Goal: Check status: Check status

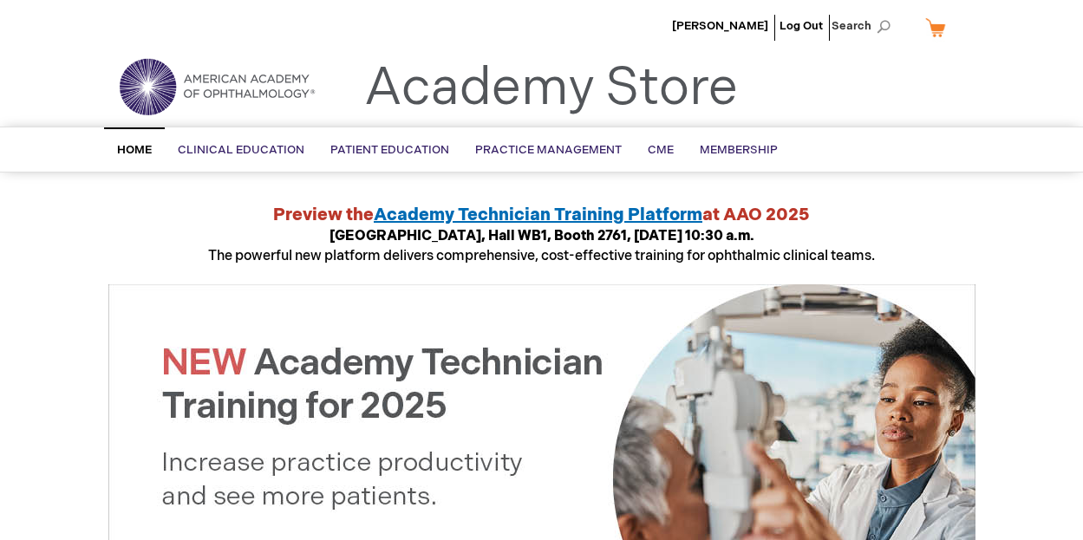
click at [1080, 86] on header "Mayumi Ueta Log Out Search My Cart CLOSE RECENTLY ADDED ITEM(S) Close There are…" at bounding box center [541, 63] width 1083 height 127
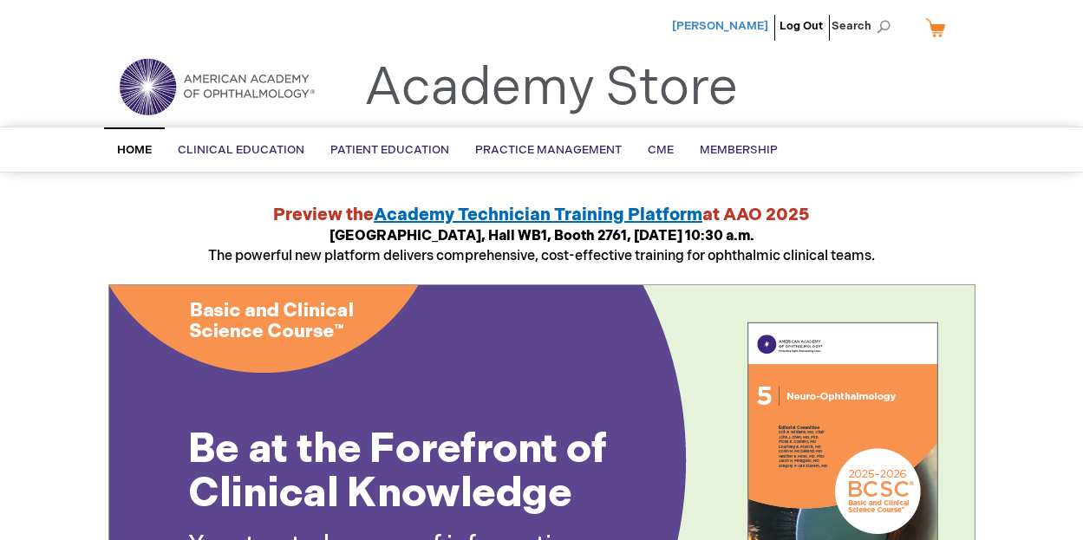
click at [723, 22] on span "Mayumi Ueta" at bounding box center [720, 26] width 96 height 14
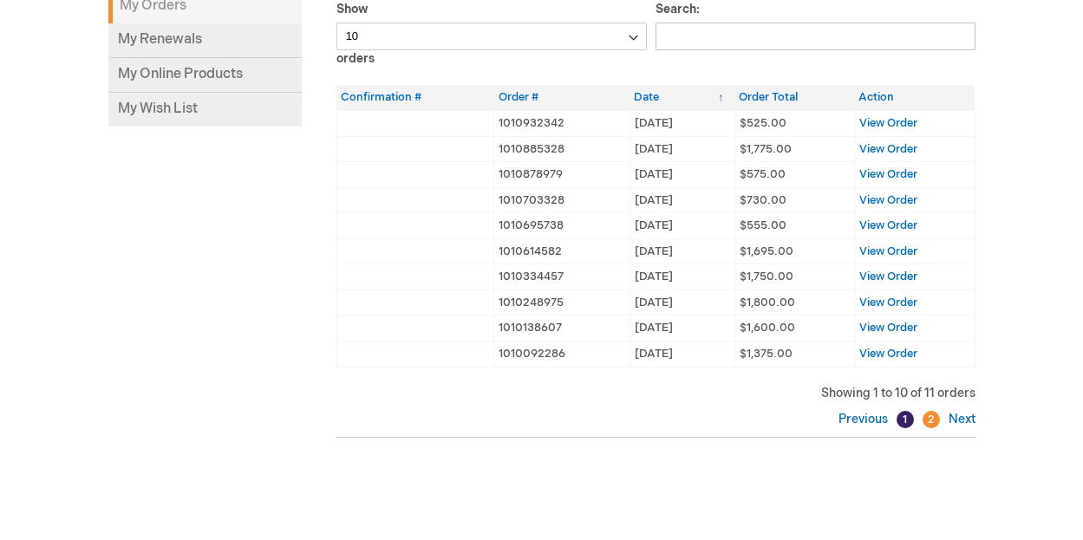
scroll to position [164, 0]
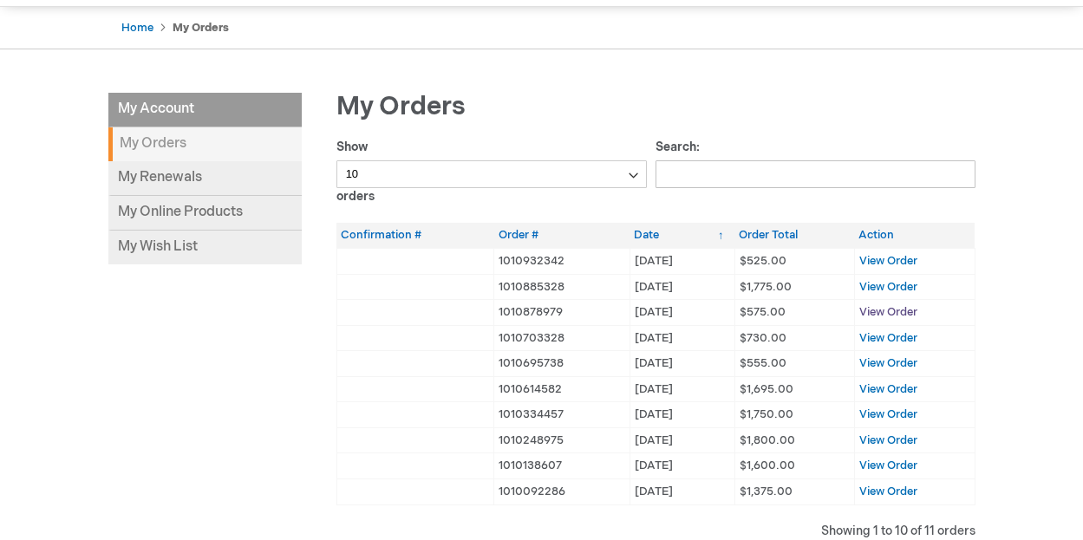
click at [874, 312] on span "View Order" at bounding box center [888, 312] width 58 height 14
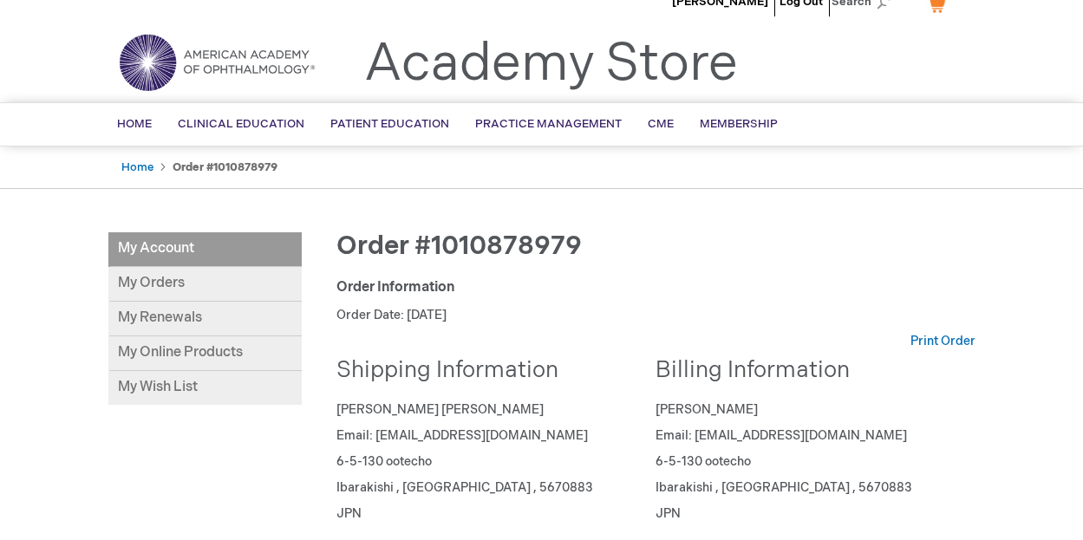
scroll to position [4, 0]
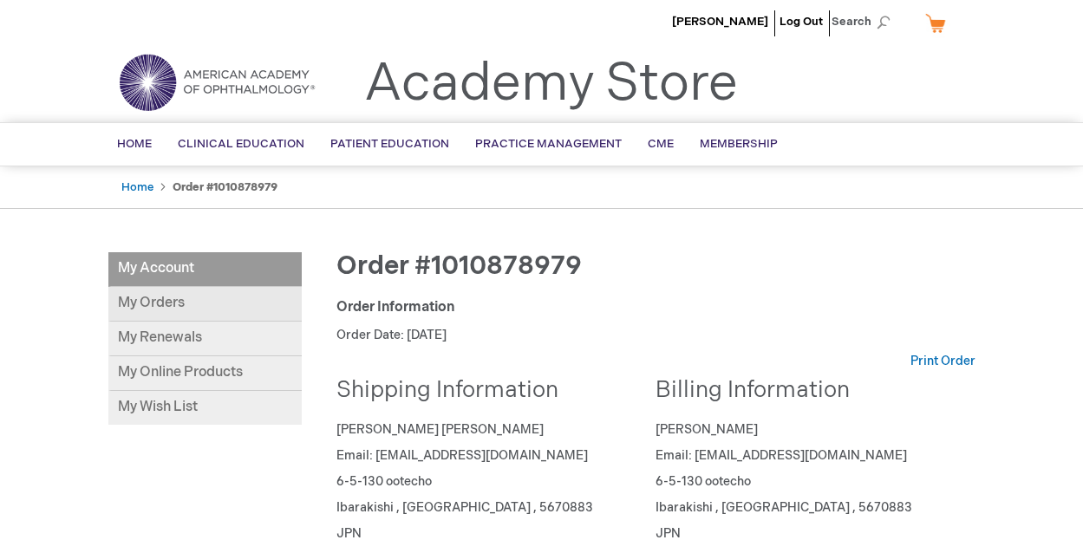
click at [150, 300] on link "My Orders" at bounding box center [204, 304] width 193 height 35
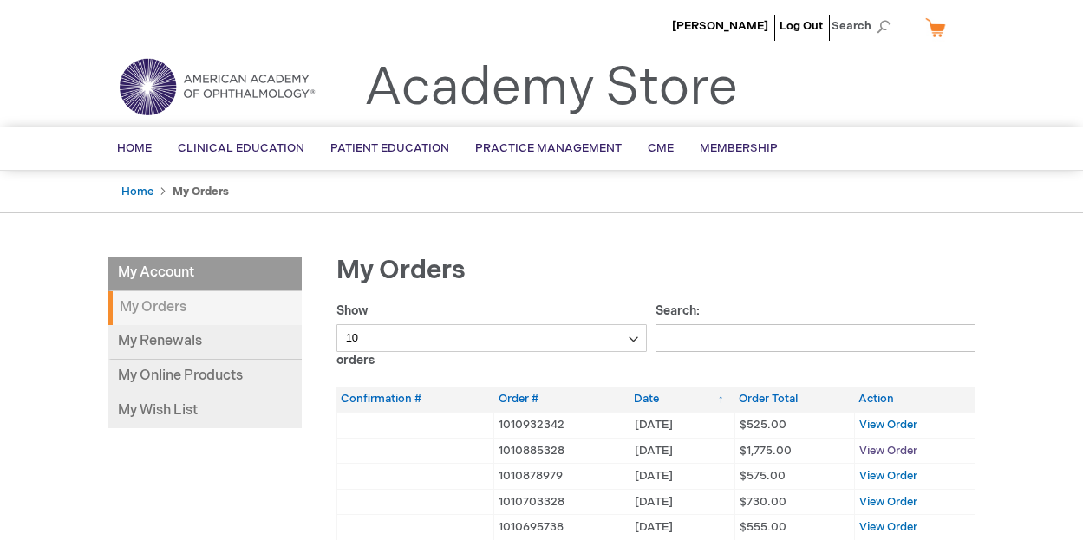
click at [877, 446] on span "View Order" at bounding box center [888, 451] width 58 height 14
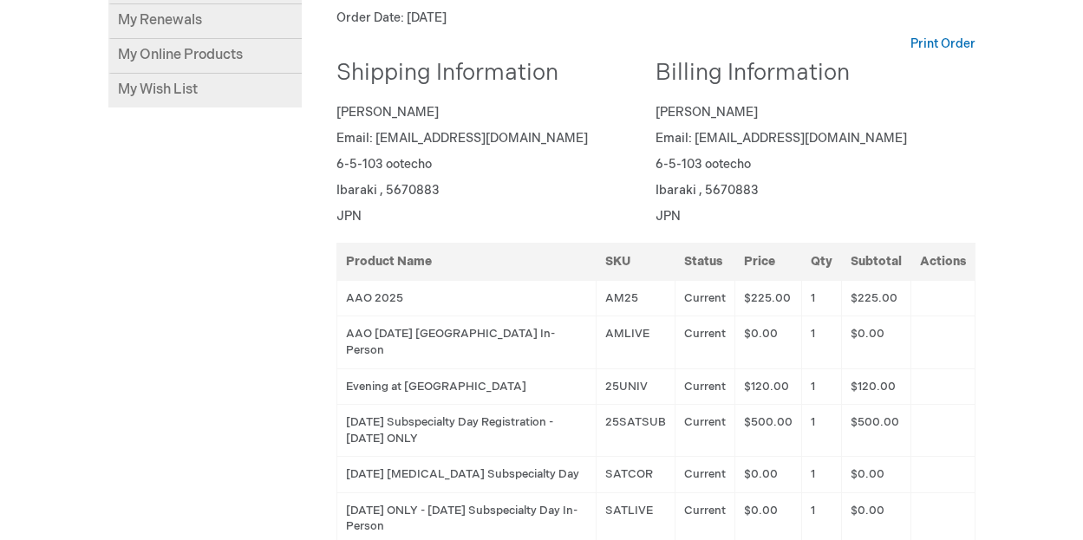
scroll to position [348, 0]
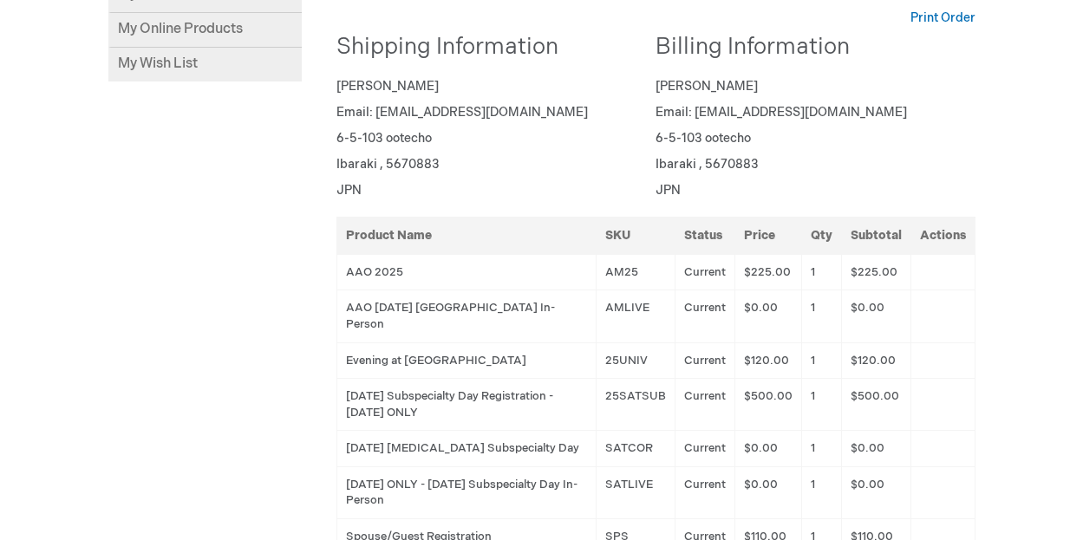
click at [474, 309] on td "AAO 2025 Orlando In-Person" at bounding box center [465, 316] width 259 height 52
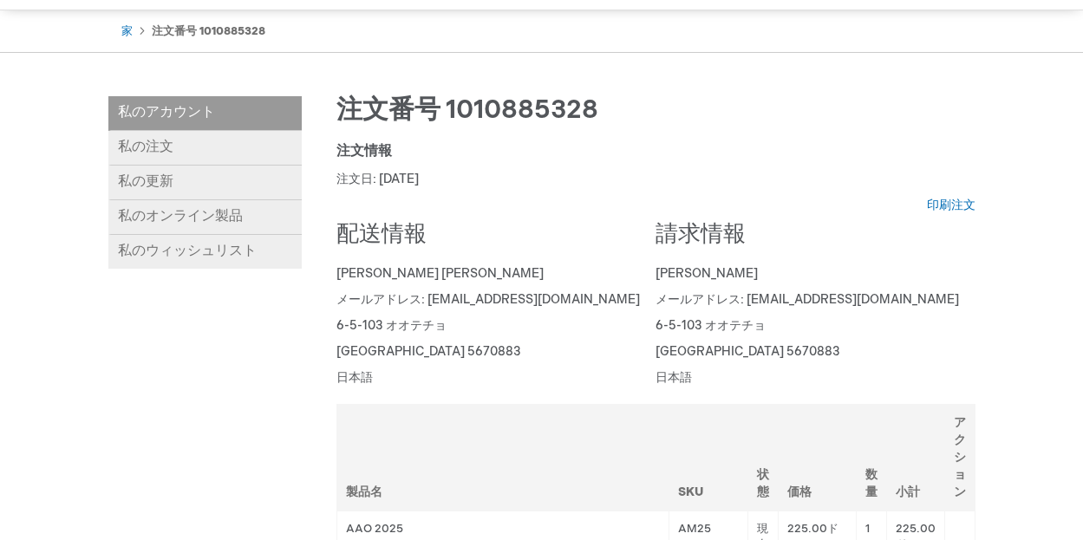
scroll to position [152, 0]
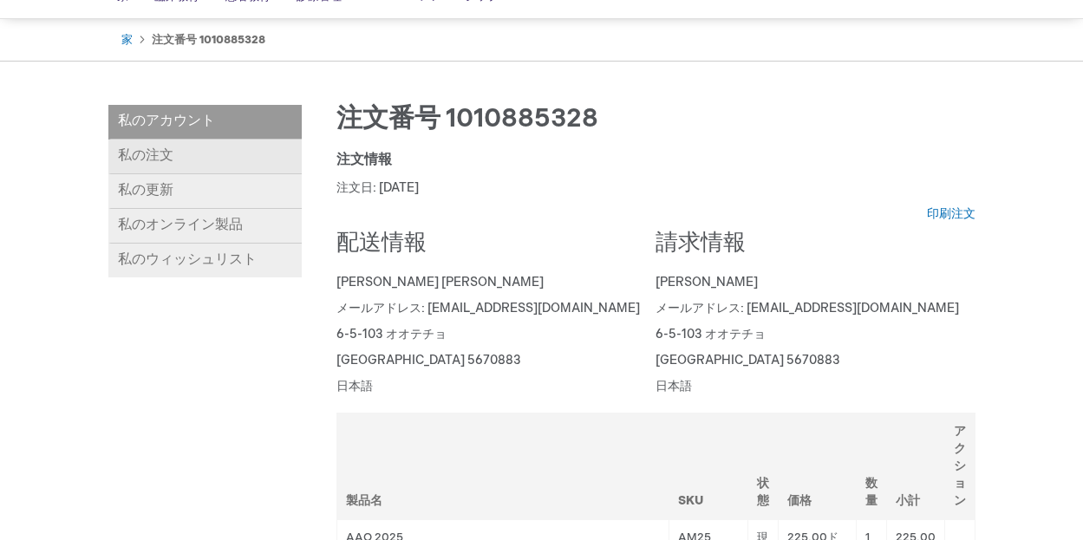
click at [169, 148] on font "私の注文" at bounding box center [145, 155] width 55 height 16
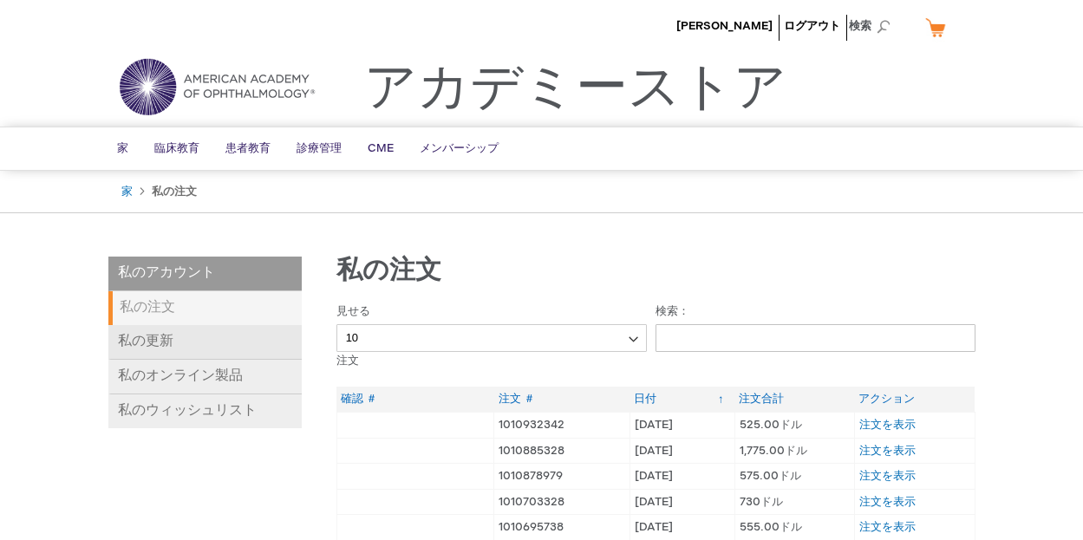
click at [166, 341] on font "私の更新" at bounding box center [145, 341] width 55 height 16
click at [149, 340] on font "私の更新" at bounding box center [145, 341] width 55 height 16
click at [136, 308] on font "私の注文" at bounding box center [147, 307] width 55 height 16
click at [886, 448] on font "注文を表示" at bounding box center [887, 451] width 56 height 14
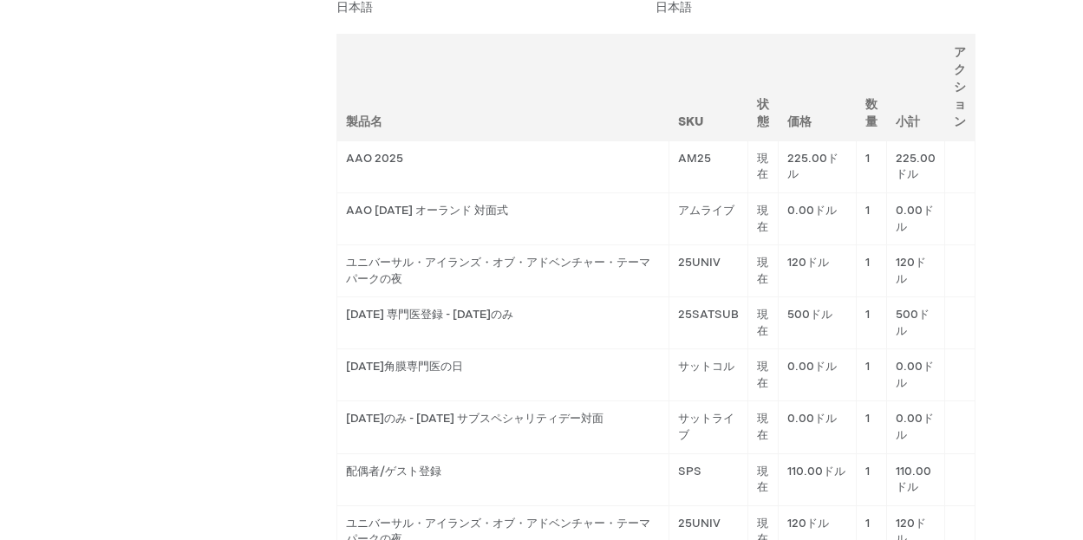
scroll to position [539, 0]
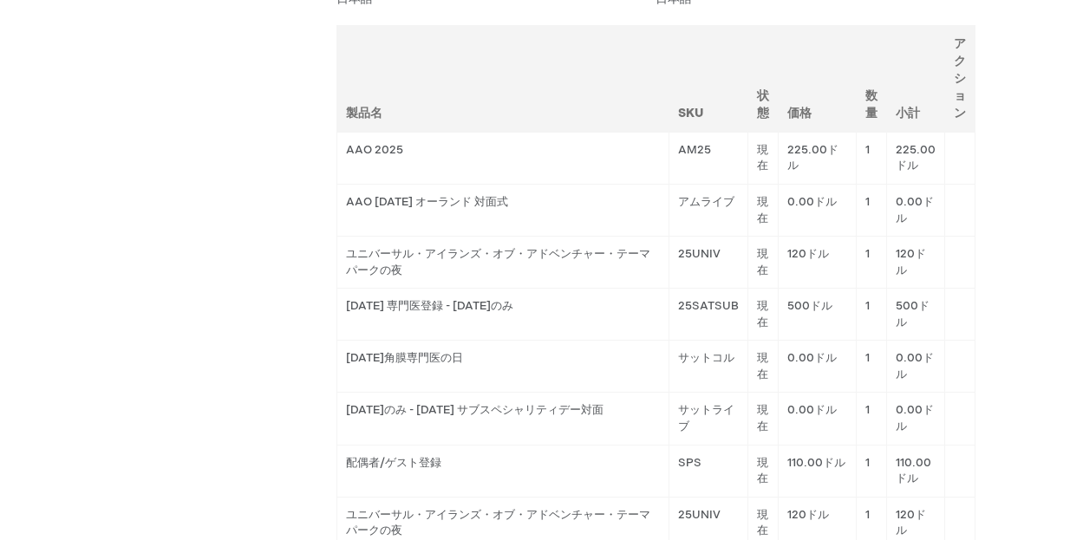
click at [904, 305] on font "500ドル" at bounding box center [912, 314] width 34 height 30
click at [505, 314] on td "[DATE] 専門医登録 - [DATE]のみ" at bounding box center [502, 315] width 333 height 52
click at [457, 354] on font "[DATE]角膜専門医の日" at bounding box center [404, 358] width 117 height 14
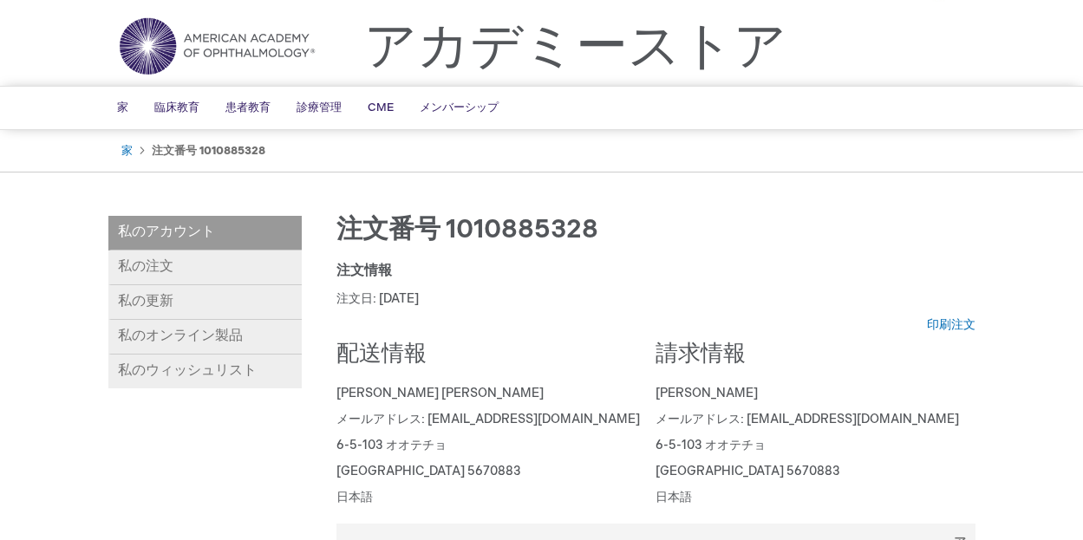
scroll to position [0, 0]
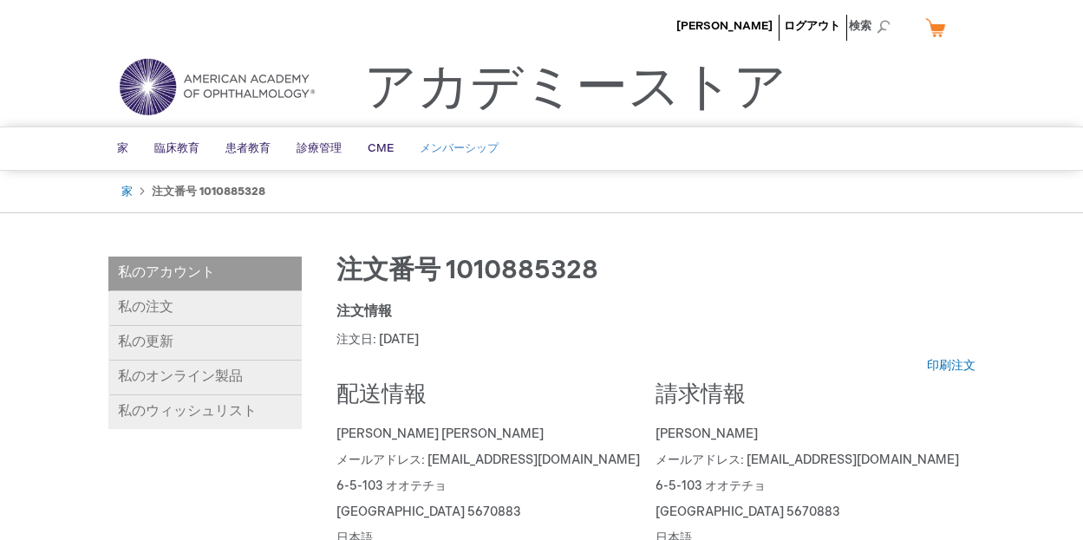
click at [439, 141] on font "メンバーシップ" at bounding box center [458, 148] width 79 height 14
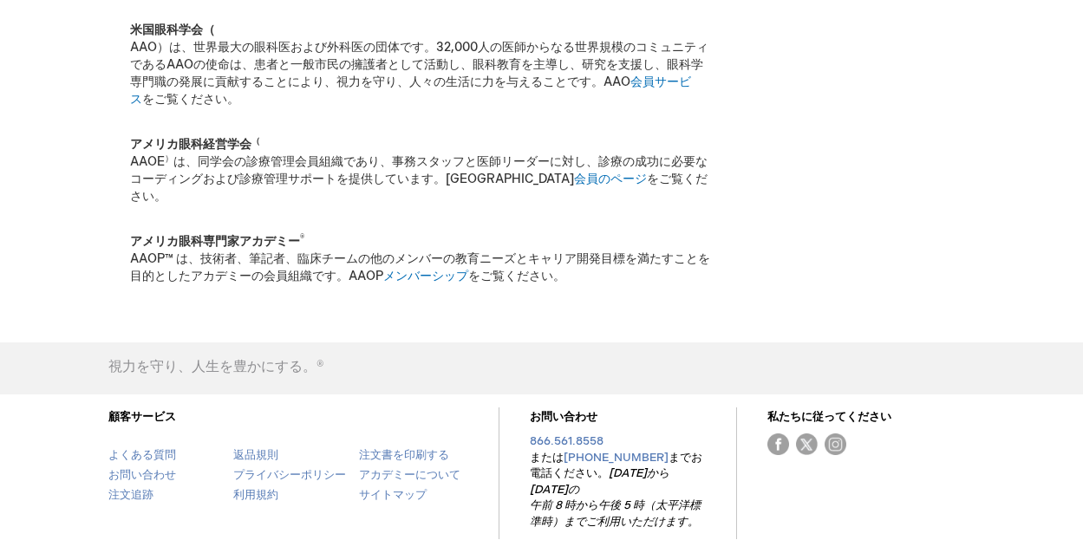
scroll to position [292, 0]
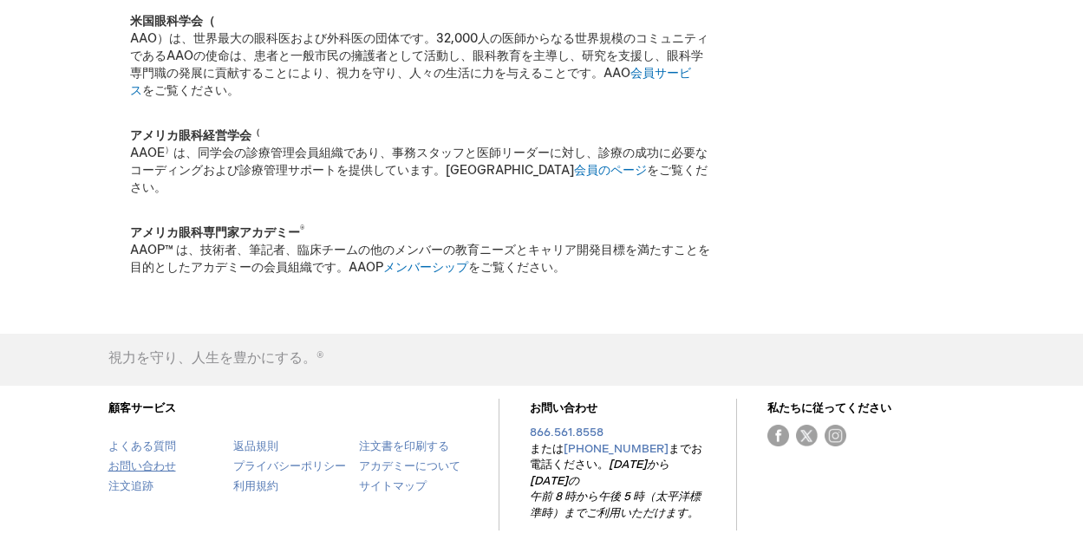
click at [122, 459] on font "お問い合わせ" at bounding box center [142, 466] width 68 height 14
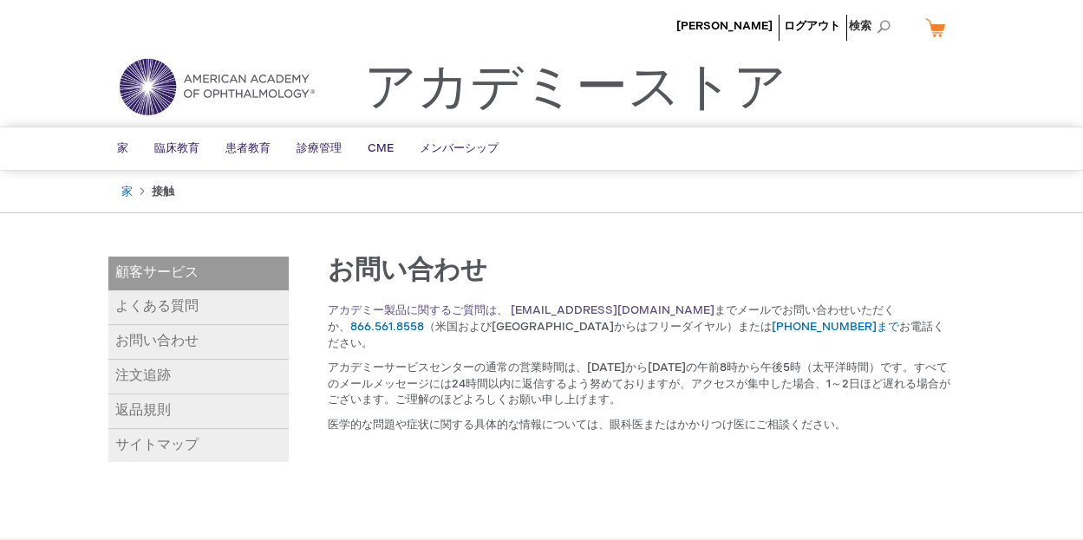
click at [591, 307] on font "アカデミー製品に関するご質問は、 customer_service@aao.org" at bounding box center [521, 310] width 387 height 14
click at [147, 340] on font "お問い合わせ" at bounding box center [156, 341] width 83 height 16
click at [429, 145] on font "メンバーシップ" at bounding box center [458, 148] width 79 height 14
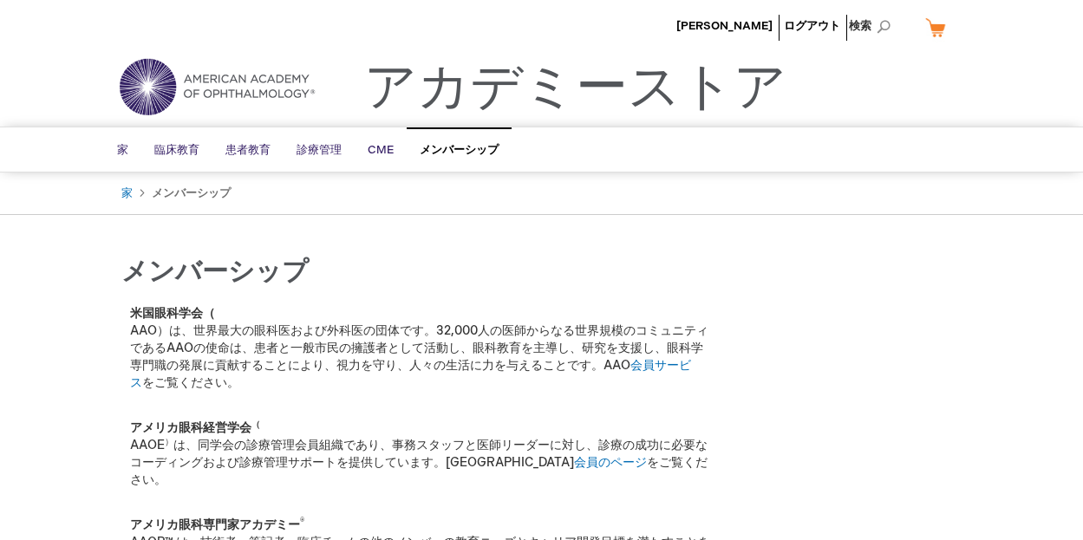
click at [739, 17] on li "[PERSON_NAME]" at bounding box center [724, 26] width 105 height 52
click at [743, 32] on font "[PERSON_NAME]" at bounding box center [724, 26] width 96 height 14
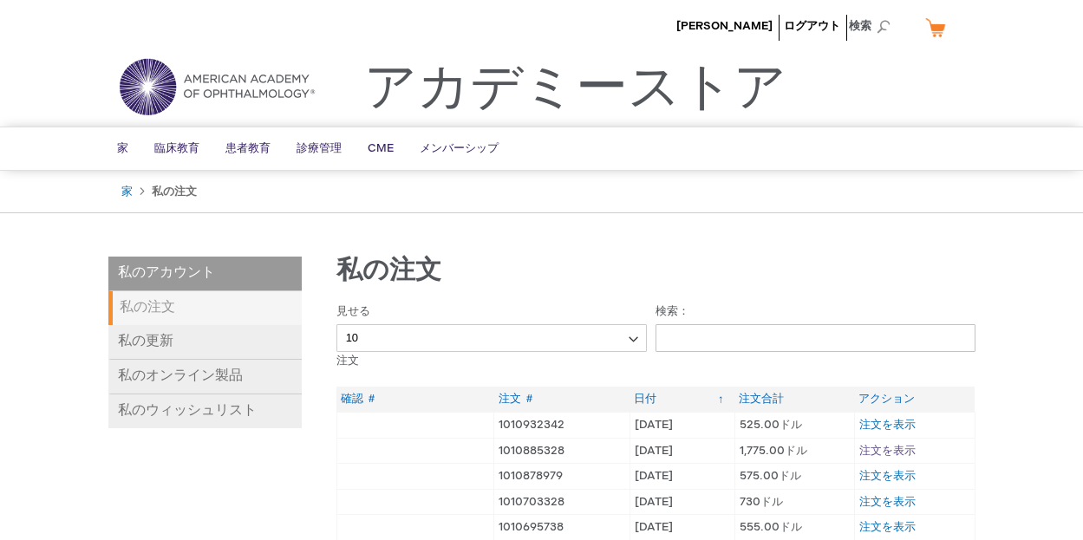
click at [892, 444] on font "注文を表示" at bounding box center [887, 451] width 56 height 14
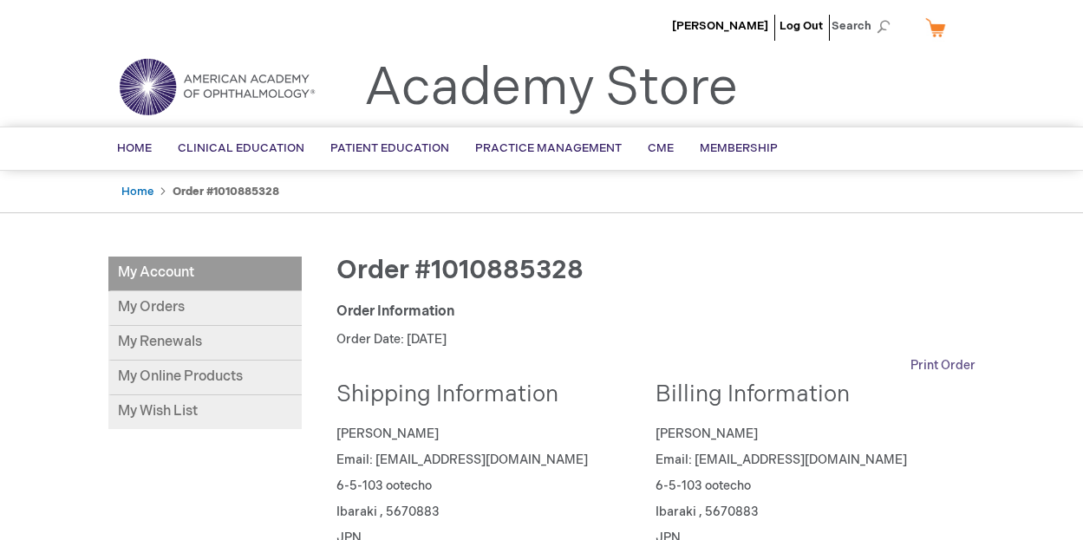
click at [925, 360] on link "Print Order" at bounding box center [942, 365] width 65 height 17
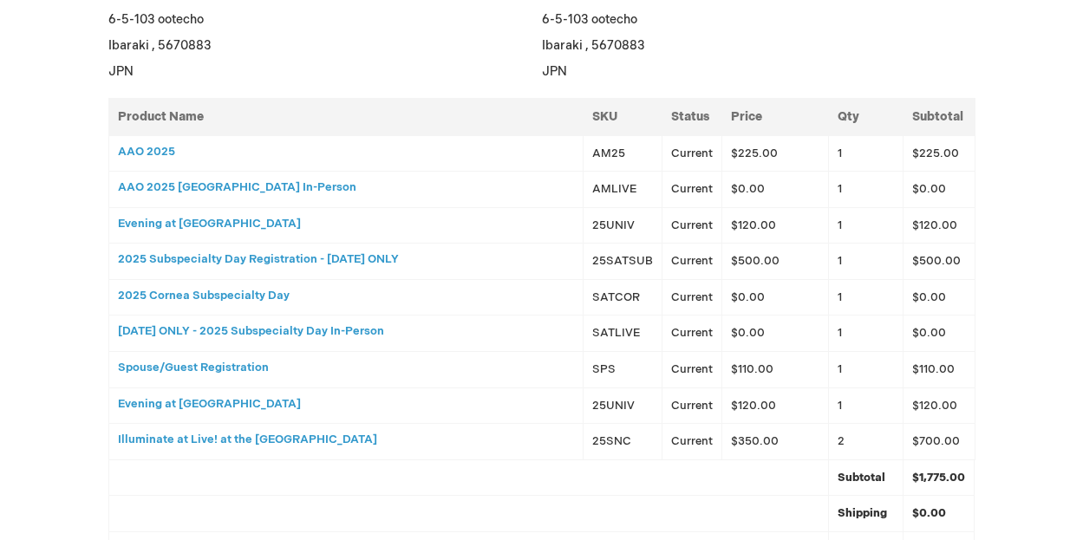
scroll to position [296, 0]
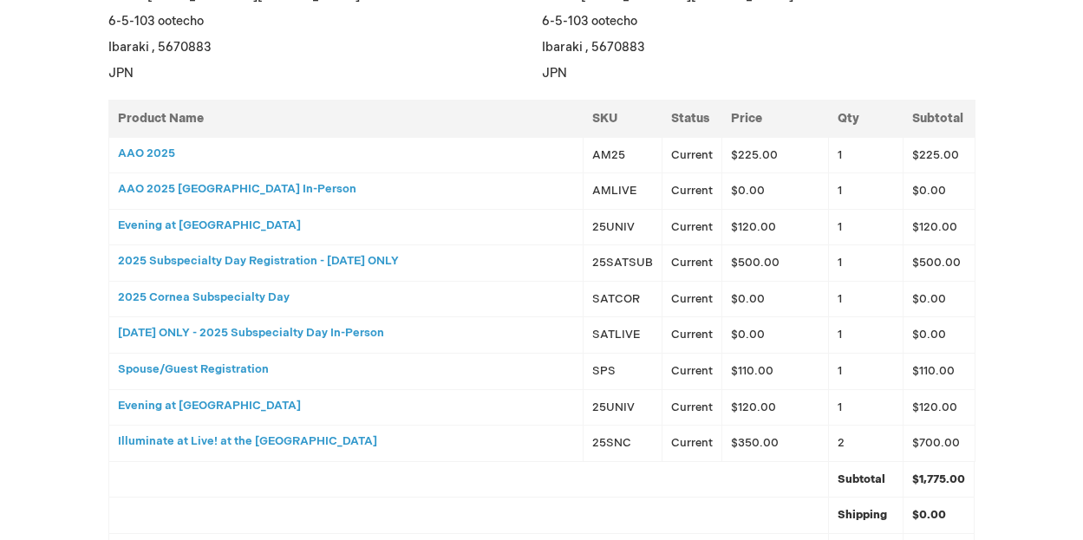
click at [193, 186] on h3 "AAO 2025 [GEOGRAPHIC_DATA] In-Person" at bounding box center [346, 189] width 457 height 12
click at [199, 292] on h3 "2025 Cornea Subspecialty Day" at bounding box center [346, 297] width 457 height 12
drag, startPoint x: 190, startPoint y: 297, endPoint x: 289, endPoint y: 298, distance: 99.7
click at [289, 298] on h3 "2025 Cornea Subspecialty Day" at bounding box center [346, 297] width 457 height 12
copy h3 "Subspecialty Day"
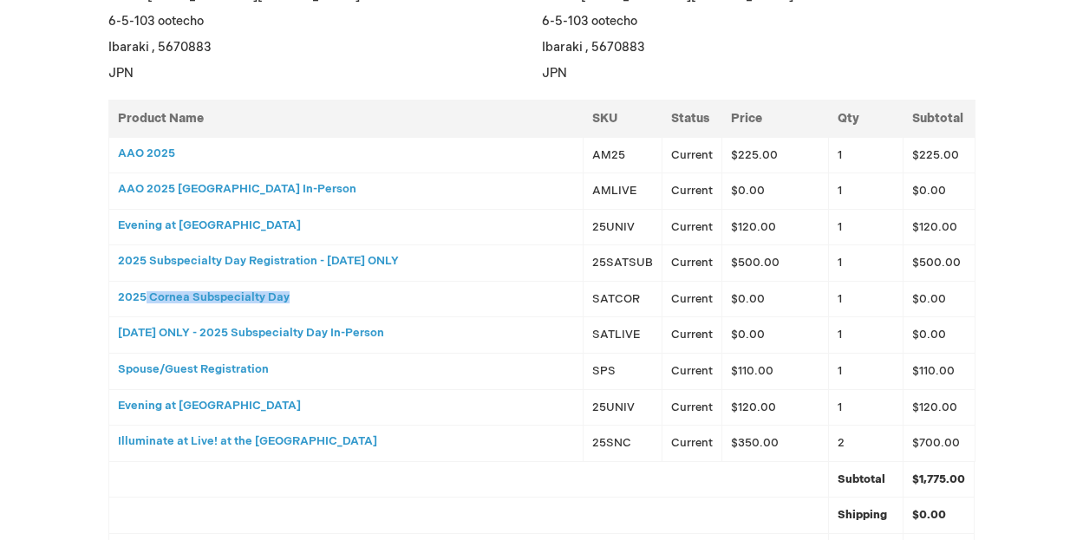
drag, startPoint x: 146, startPoint y: 297, endPoint x: 284, endPoint y: 297, distance: 138.7
click at [284, 297] on h3 "2025 Cornea Subspecialty Day" at bounding box center [346, 297] width 457 height 12
copy h3 "Cornea Subspecialty Day"
click at [112, 262] on td "2025 Subspecialty Day Registration - [DATE] ONLY" at bounding box center [345, 263] width 475 height 36
click at [114, 259] on td "2025 Subspecialty Day Registration - [DATE] ONLY" at bounding box center [345, 263] width 475 height 36
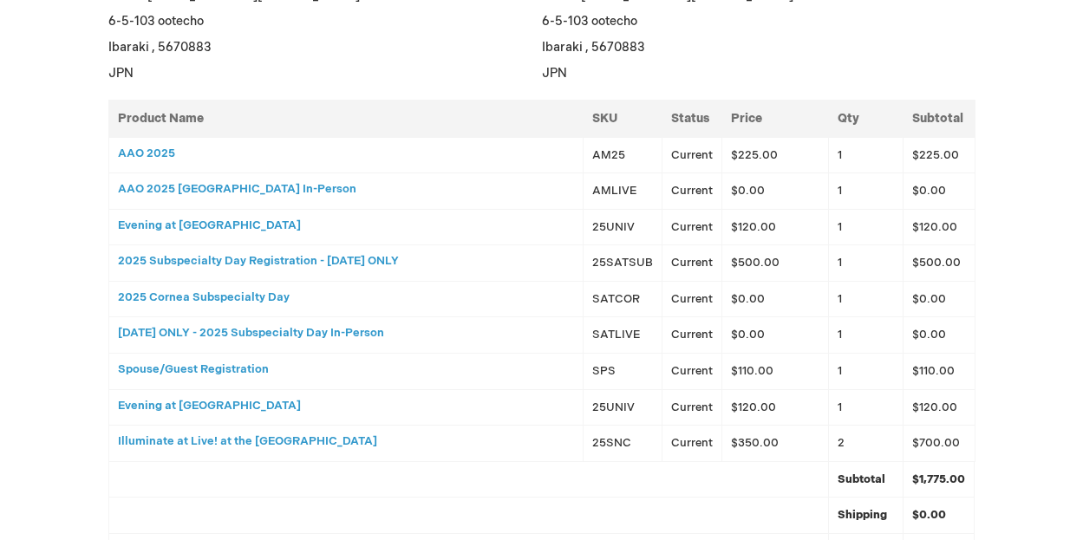
drag, startPoint x: 115, startPoint y: 257, endPoint x: 415, endPoint y: 256, distance: 299.9
click at [415, 256] on td "2025 Subspecialty Day Registration - [DATE] ONLY" at bounding box center [345, 263] width 475 height 36
copy h3 "2025 Subspecialty Day Registration - [DATE] ONLY"
drag, startPoint x: 736, startPoint y: 259, endPoint x: 791, endPoint y: 260, distance: 55.5
click at [791, 260] on td "$500.00" at bounding box center [775, 263] width 106 height 36
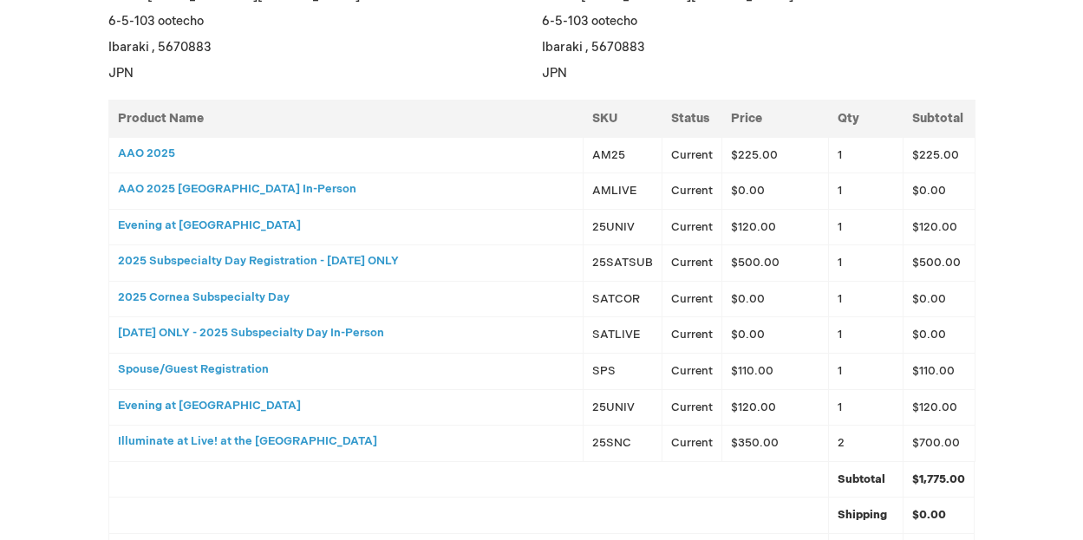
copy td "$500.00"
